Goal: Task Accomplishment & Management: Complete application form

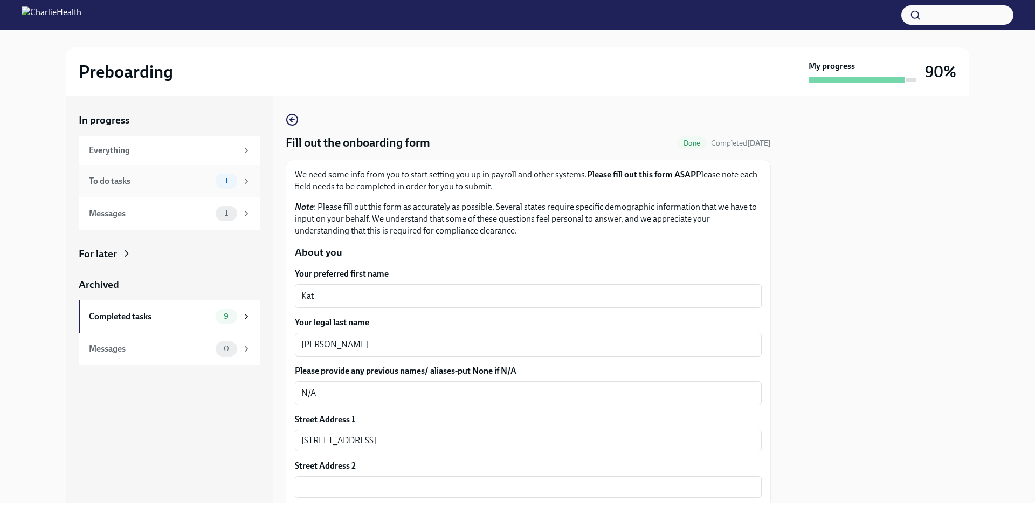
click at [173, 174] on div "To do tasks 1" at bounding box center [170, 181] width 162 height 15
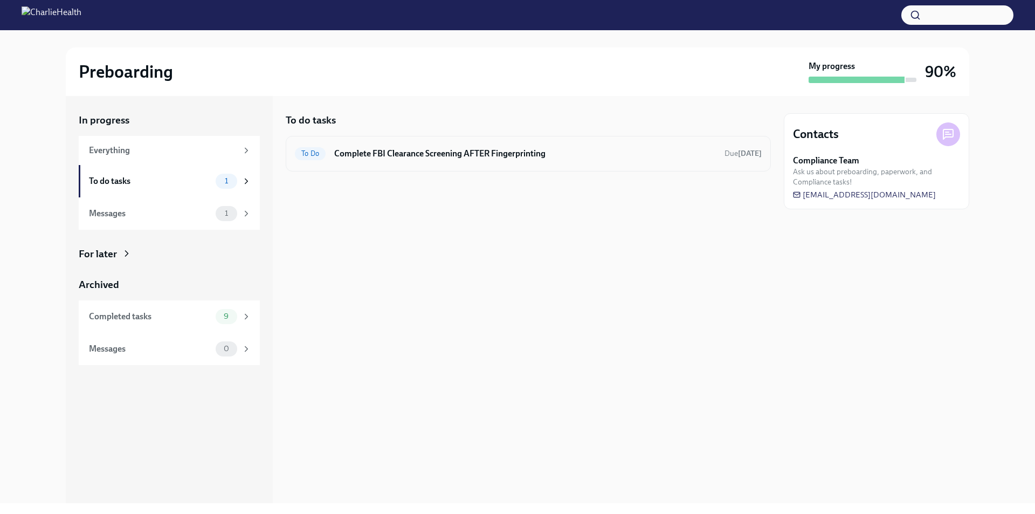
click at [405, 154] on h6 "Complete FBI Clearance Screening AFTER Fingerprinting" at bounding box center [525, 154] width 382 height 12
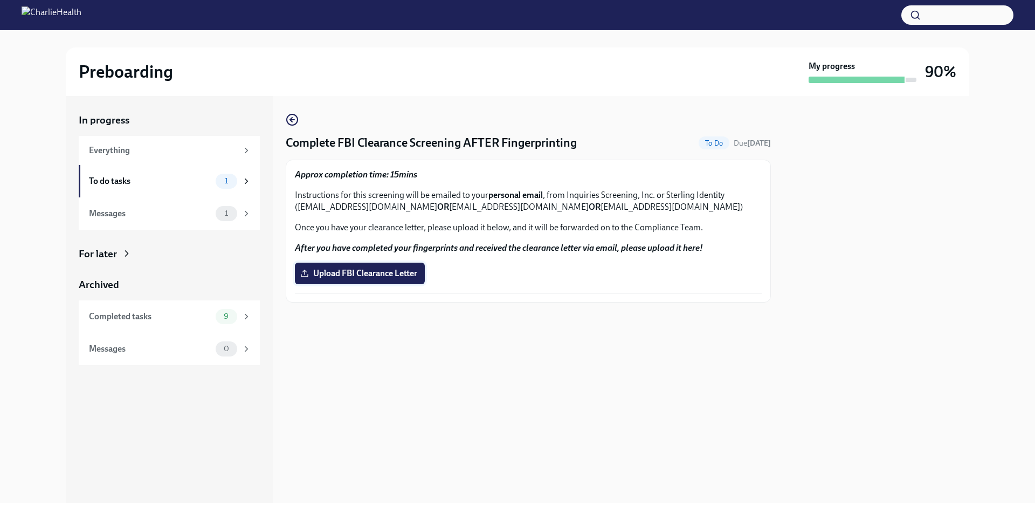
click at [383, 270] on span "Upload FBI Clearance Letter" at bounding box center [359, 273] width 115 height 11
click at [0, 0] on input "Upload FBI Clearance Letter" at bounding box center [0, 0] width 0 height 0
click at [766, 465] on div "Complete FBI Clearance Screening AFTER Fingerprinting Done Due [DATE] Approx co…" at bounding box center [528, 299] width 485 height 407
click at [287, 120] on circle "button" at bounding box center [292, 119] width 11 height 11
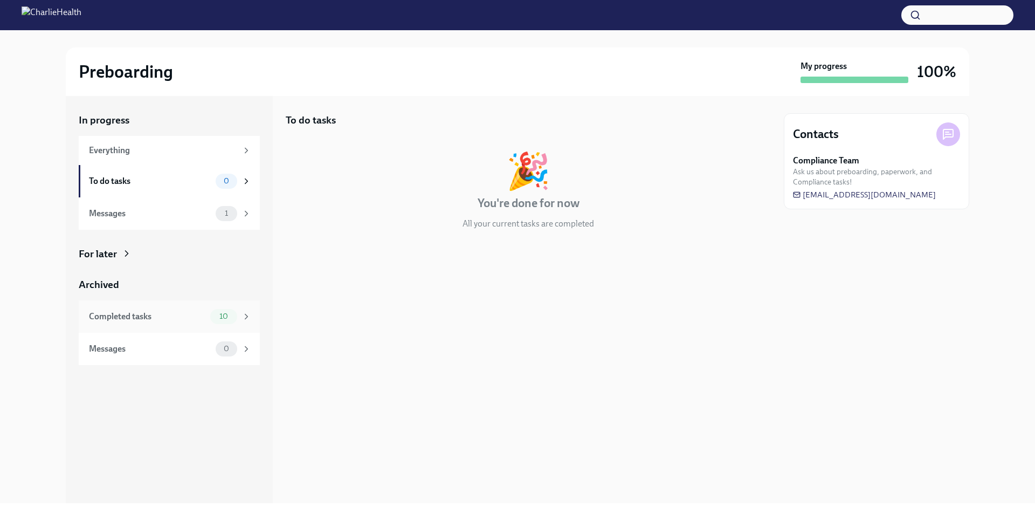
click at [195, 322] on div "Completed tasks" at bounding box center [147, 317] width 117 height 12
